Goal: Find specific page/section: Find specific page/section

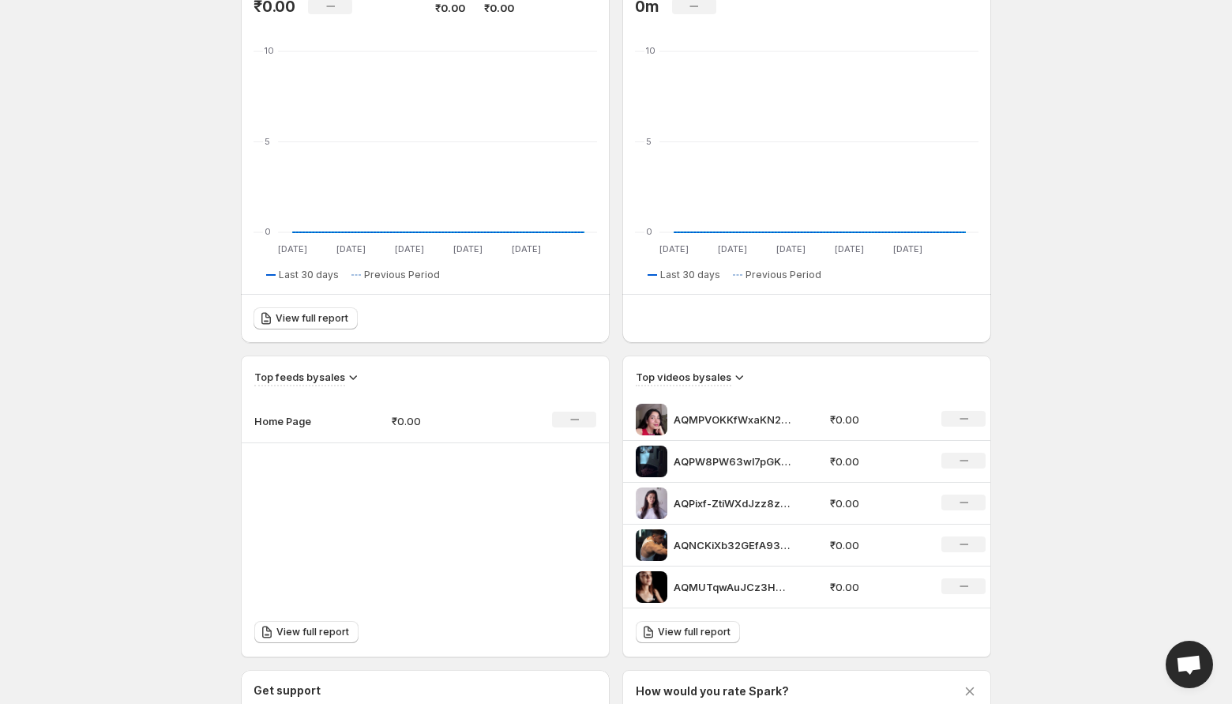
scroll to position [177, 0]
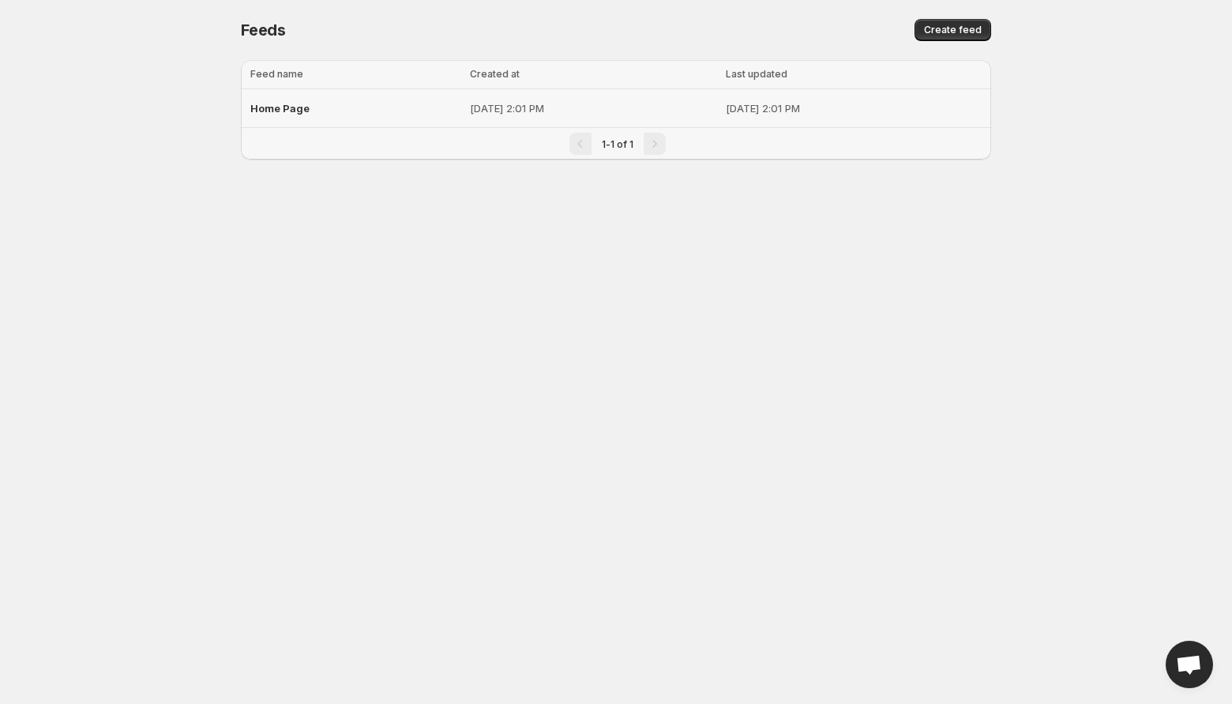
click at [277, 106] on span "Home Page" at bounding box center [279, 108] width 59 height 13
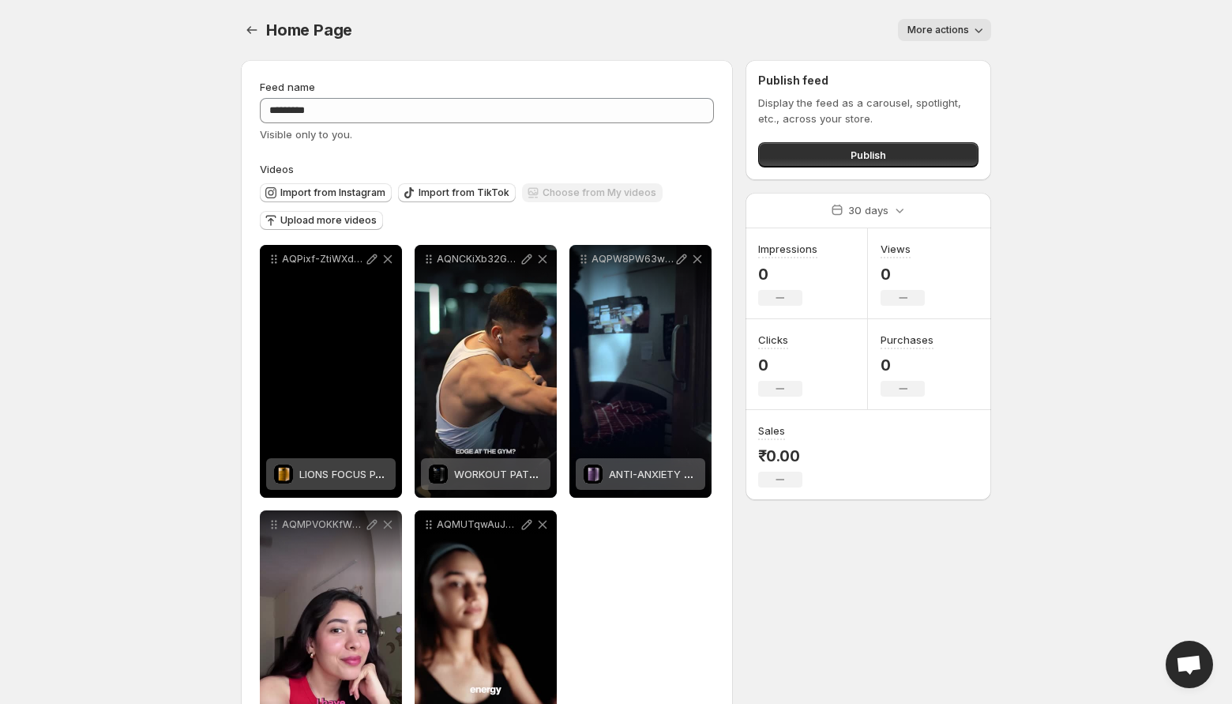
click at [311, 326] on div "AQPixf-ZtiWXdJzz8z51vazXCr8-n1_5BumEmEhxOj0cSlBHbBf2F7ojqLovEe6F2kaa11TJSUkF1pi…" at bounding box center [331, 371] width 142 height 253
